Goal: Navigation & Orientation: Find specific page/section

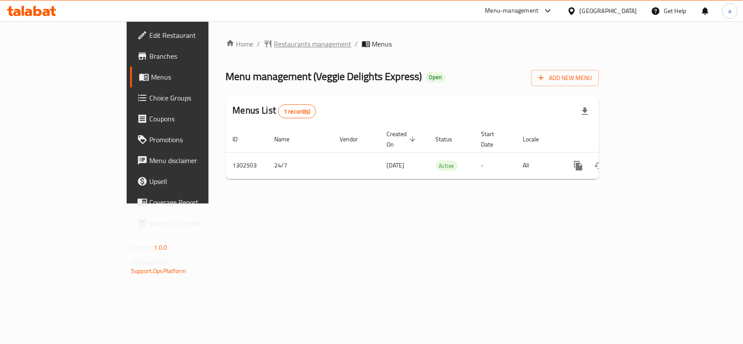
drag, startPoint x: 0, startPoint y: 0, endPoint x: 243, endPoint y: 44, distance: 246.4
click at [274, 44] on span "Restaurants management" at bounding box center [313, 44] width 78 height 10
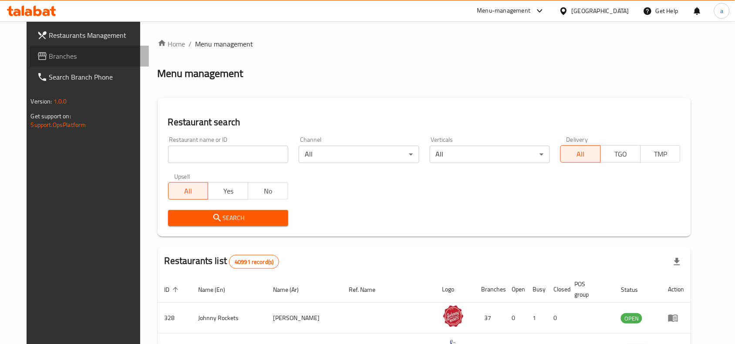
click at [59, 50] on link "Branches" at bounding box center [89, 56] width 119 height 21
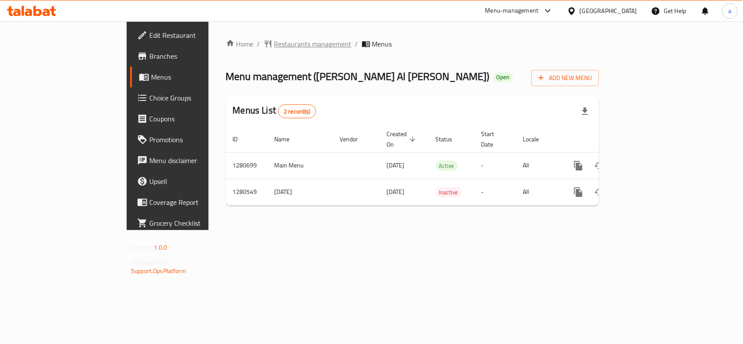
click at [274, 47] on span "Restaurants management" at bounding box center [313, 44] width 78 height 10
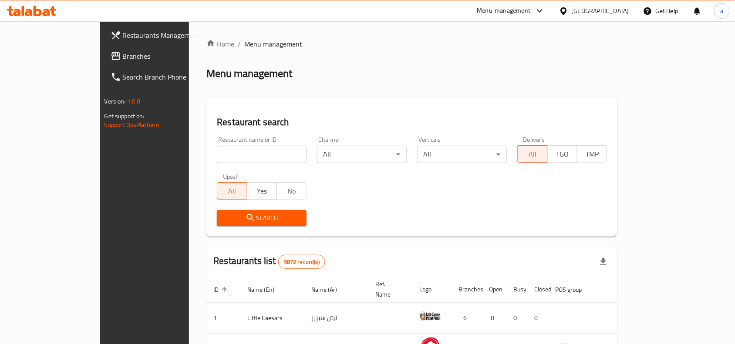
drag, startPoint x: 25, startPoint y: 62, endPoint x: 7, endPoint y: 64, distance: 18.8
click at [104, 62] on link "Branches" at bounding box center [163, 56] width 119 height 21
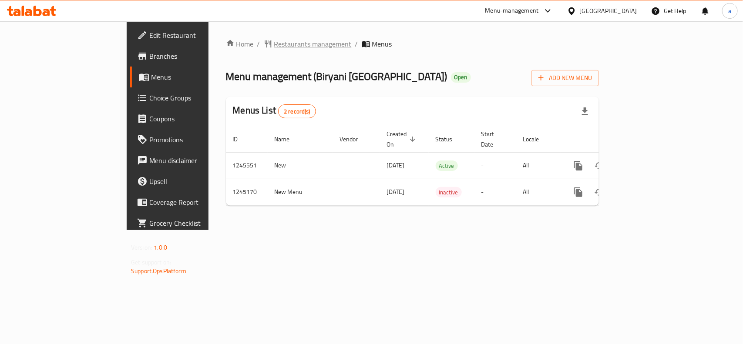
click at [274, 48] on span "Restaurants management" at bounding box center [313, 44] width 78 height 10
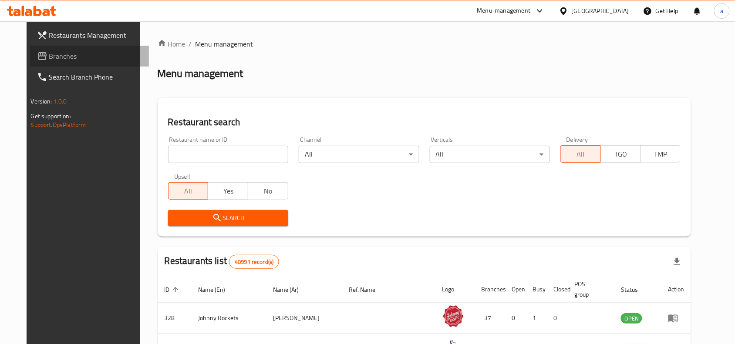
click at [53, 58] on span "Branches" at bounding box center [95, 56] width 93 height 10
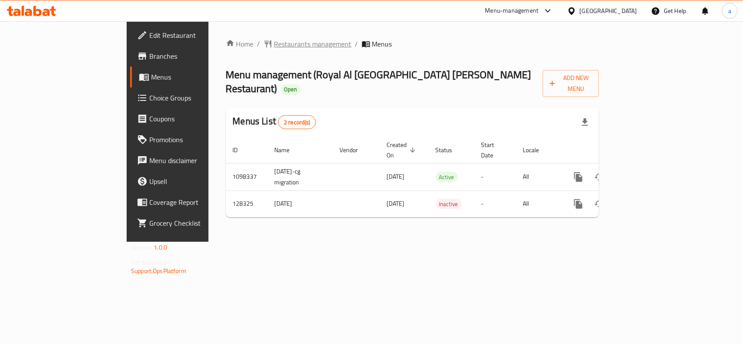
click at [274, 40] on span "Restaurants management" at bounding box center [313, 44] width 78 height 10
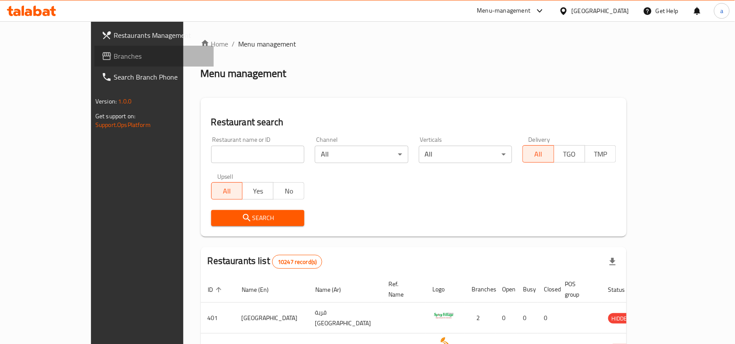
click at [114, 54] on span "Branches" at bounding box center [160, 56] width 93 height 10
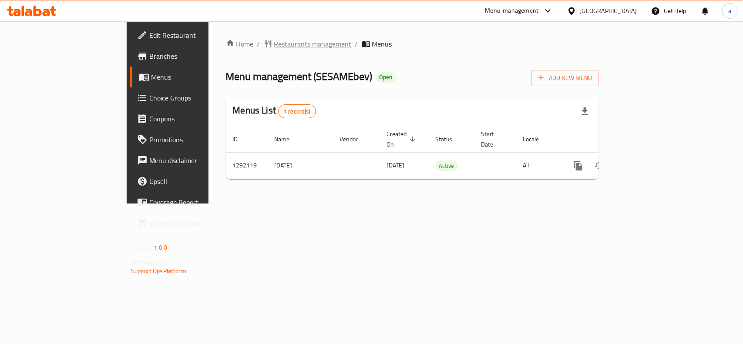
click at [274, 46] on span "Restaurants management" at bounding box center [313, 44] width 78 height 10
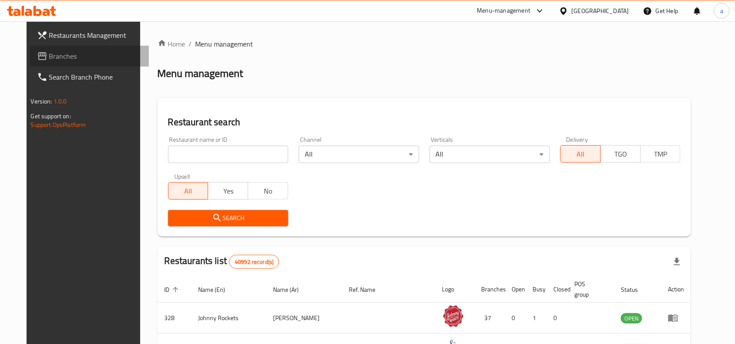
click at [49, 56] on span "Branches" at bounding box center [95, 56] width 93 height 10
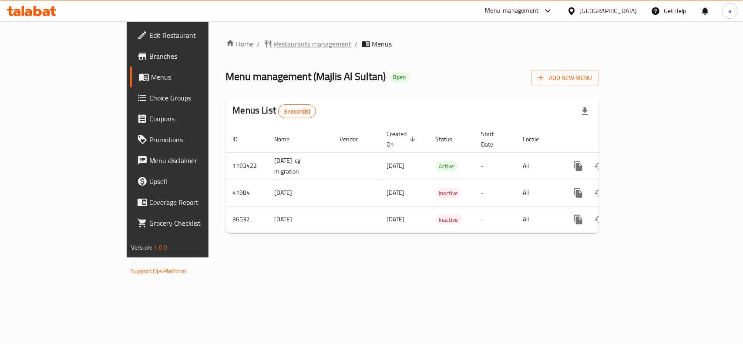
click at [274, 44] on span "Restaurants management" at bounding box center [313, 44] width 78 height 10
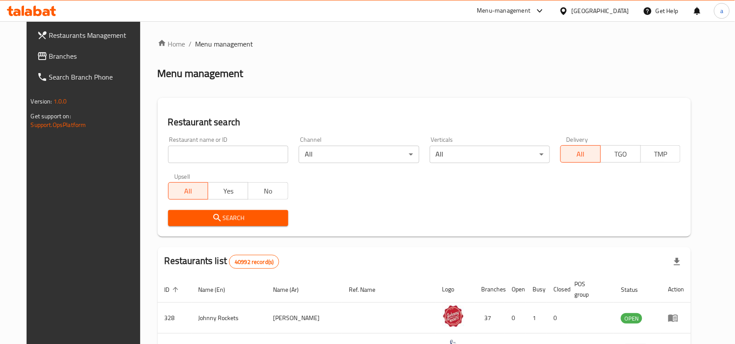
click at [37, 49] on link "Branches" at bounding box center [89, 56] width 119 height 21
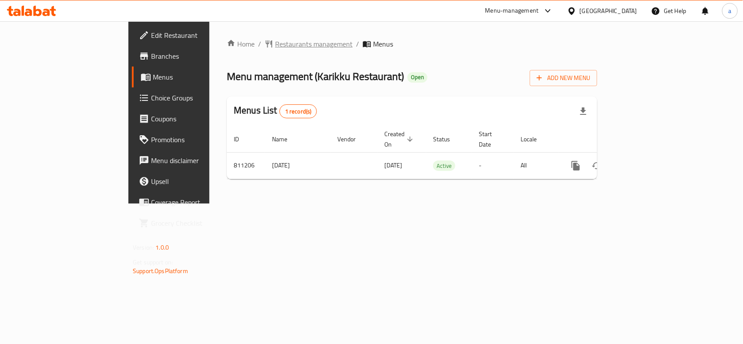
click at [275, 47] on span "Restaurants management" at bounding box center [314, 44] width 78 height 10
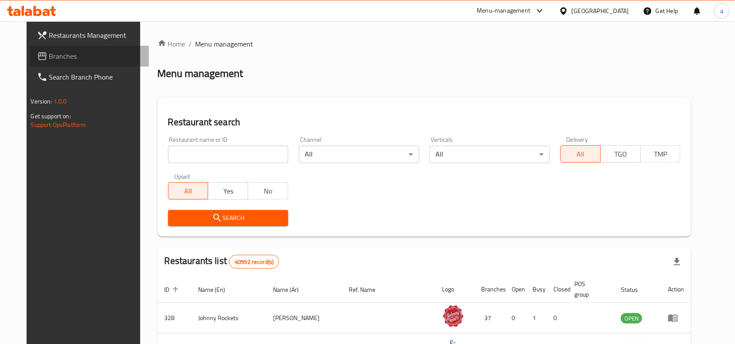
click at [77, 56] on span "Branches" at bounding box center [95, 56] width 93 height 10
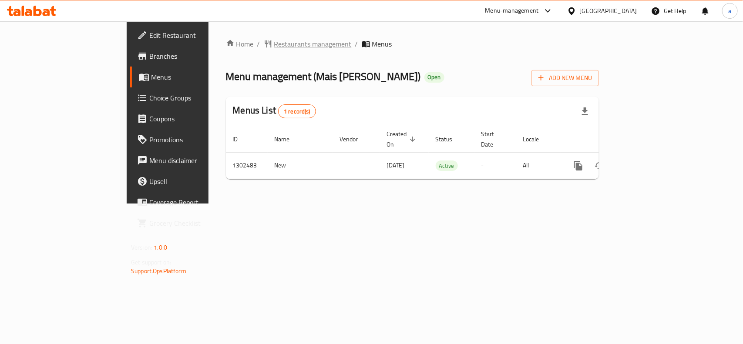
click at [274, 48] on span "Restaurants management" at bounding box center [313, 44] width 78 height 10
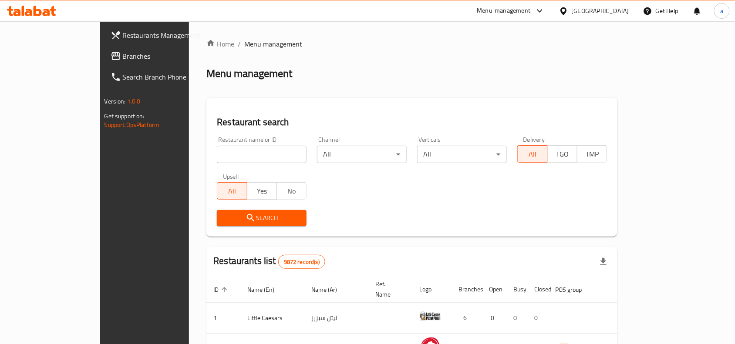
click at [123, 51] on span "Branches" at bounding box center [169, 56] width 93 height 10
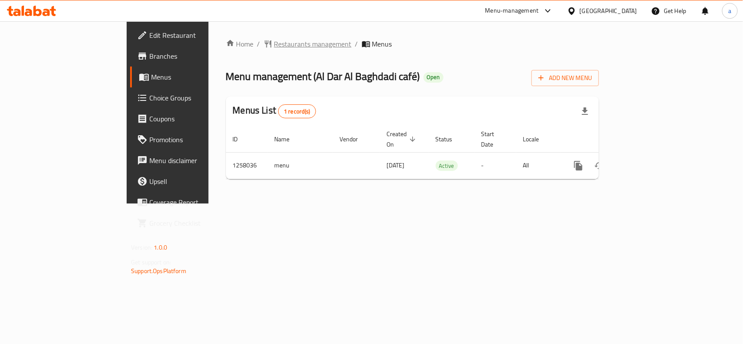
click at [274, 42] on span "Restaurants management" at bounding box center [313, 44] width 78 height 10
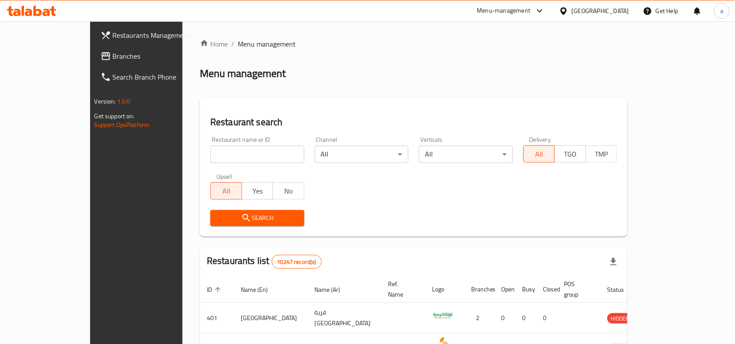
click at [113, 55] on span "Branches" at bounding box center [159, 56] width 93 height 10
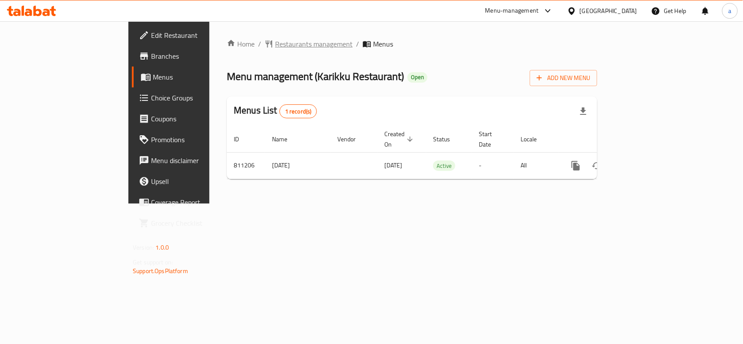
click at [275, 40] on span "Restaurants management" at bounding box center [314, 44] width 78 height 10
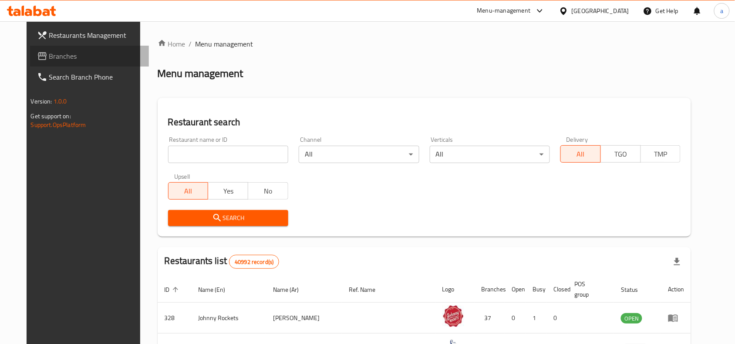
click at [77, 54] on span "Branches" at bounding box center [95, 56] width 93 height 10
